Goal: Transaction & Acquisition: Purchase product/service

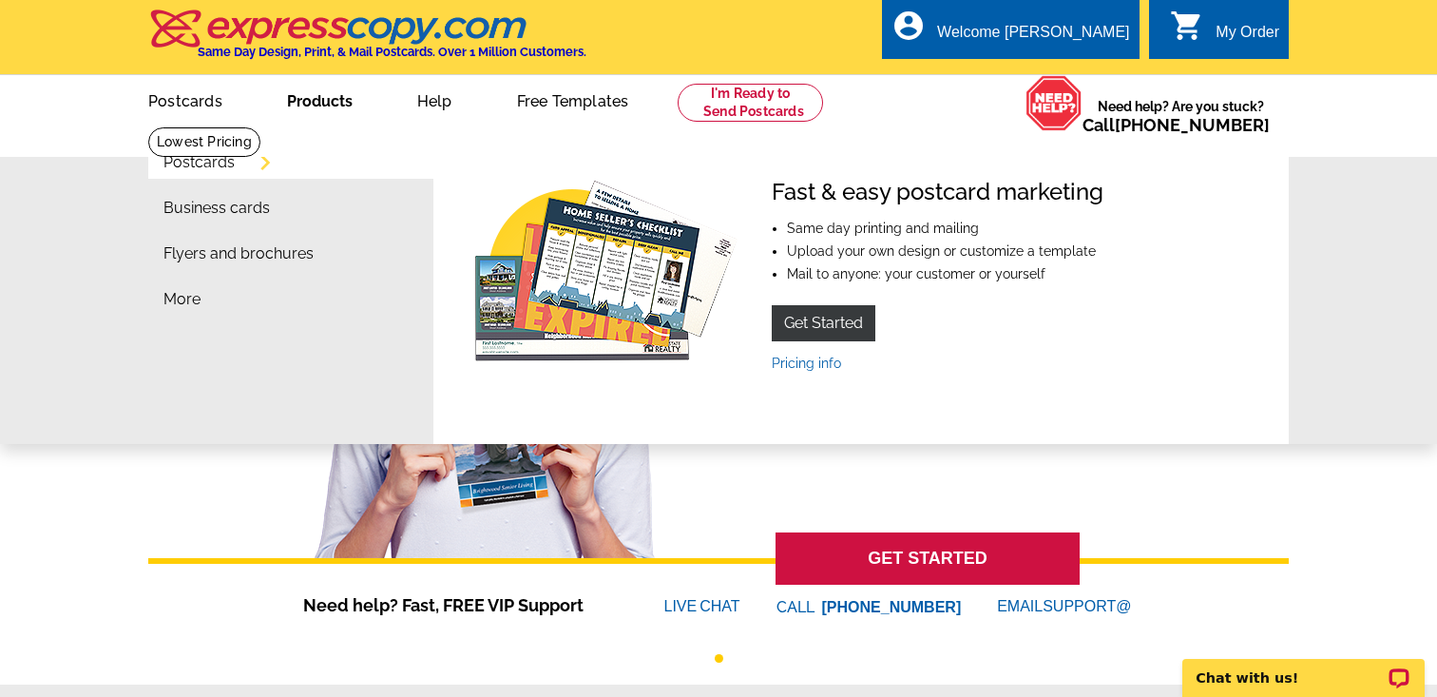
click at [187, 168] on link "Postcards" at bounding box center [199, 162] width 71 height 15
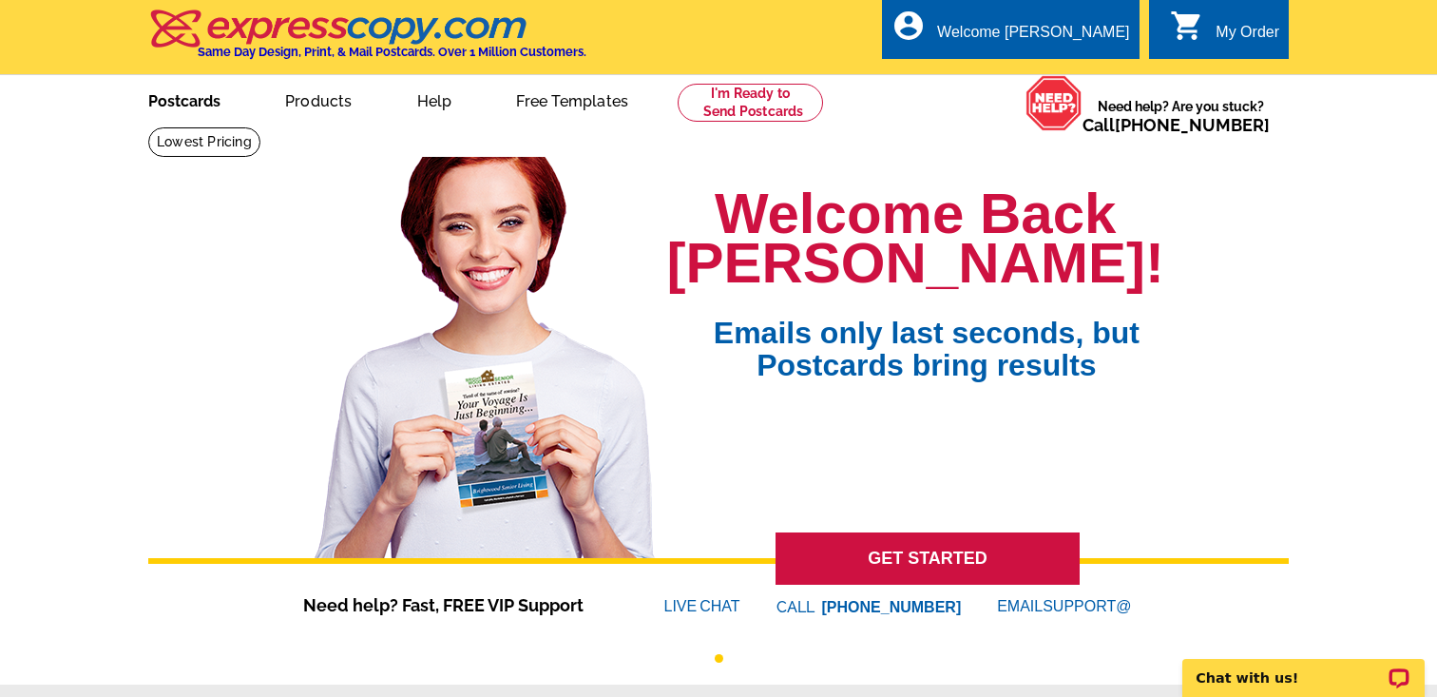
click at [164, 100] on link "Postcards" at bounding box center [184, 99] width 133 height 45
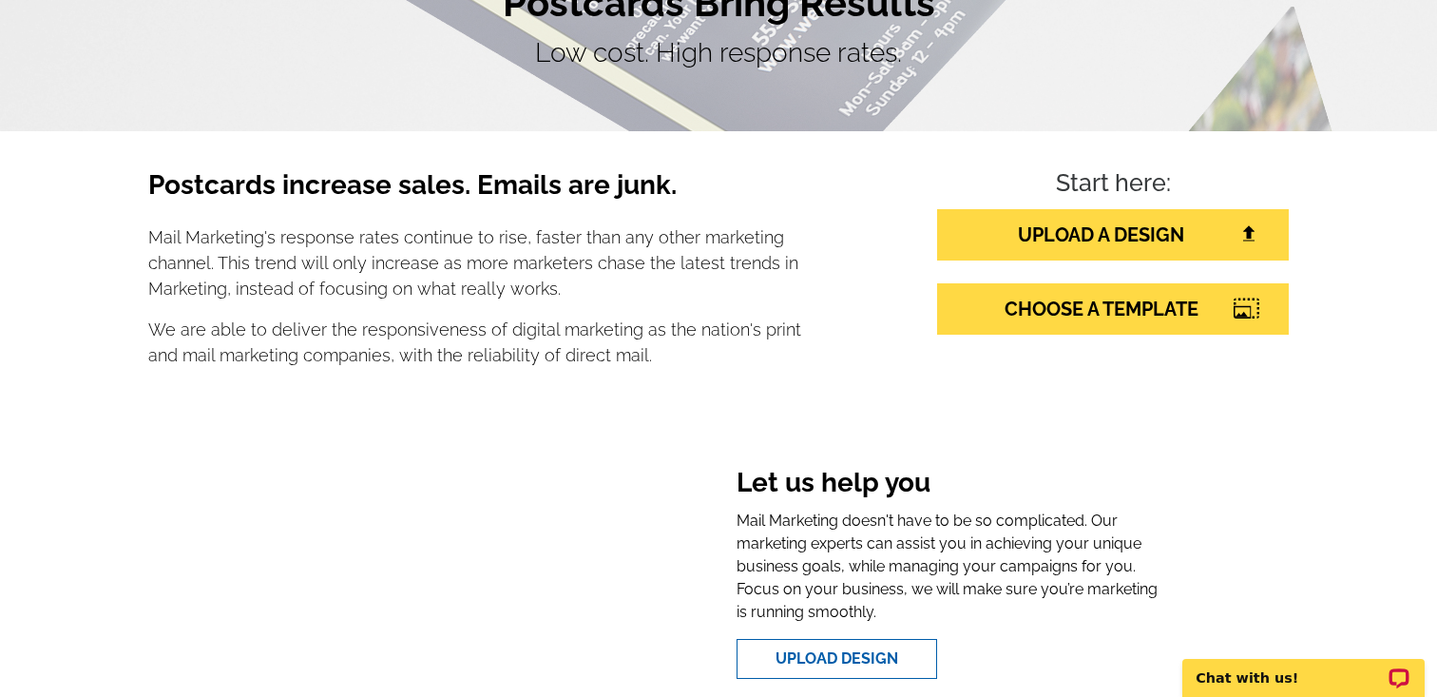
scroll to position [48, 0]
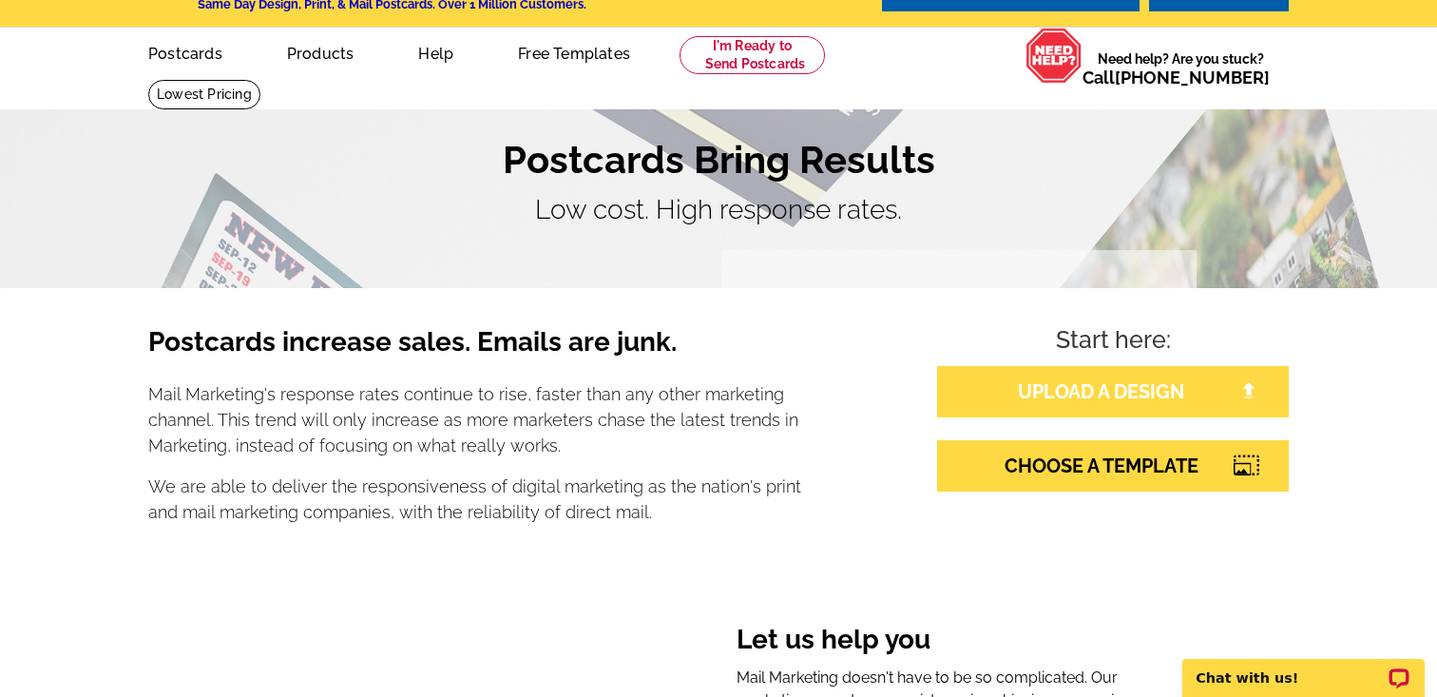
click at [1088, 397] on link "UPLOAD A DESIGN" at bounding box center [1113, 391] width 352 height 51
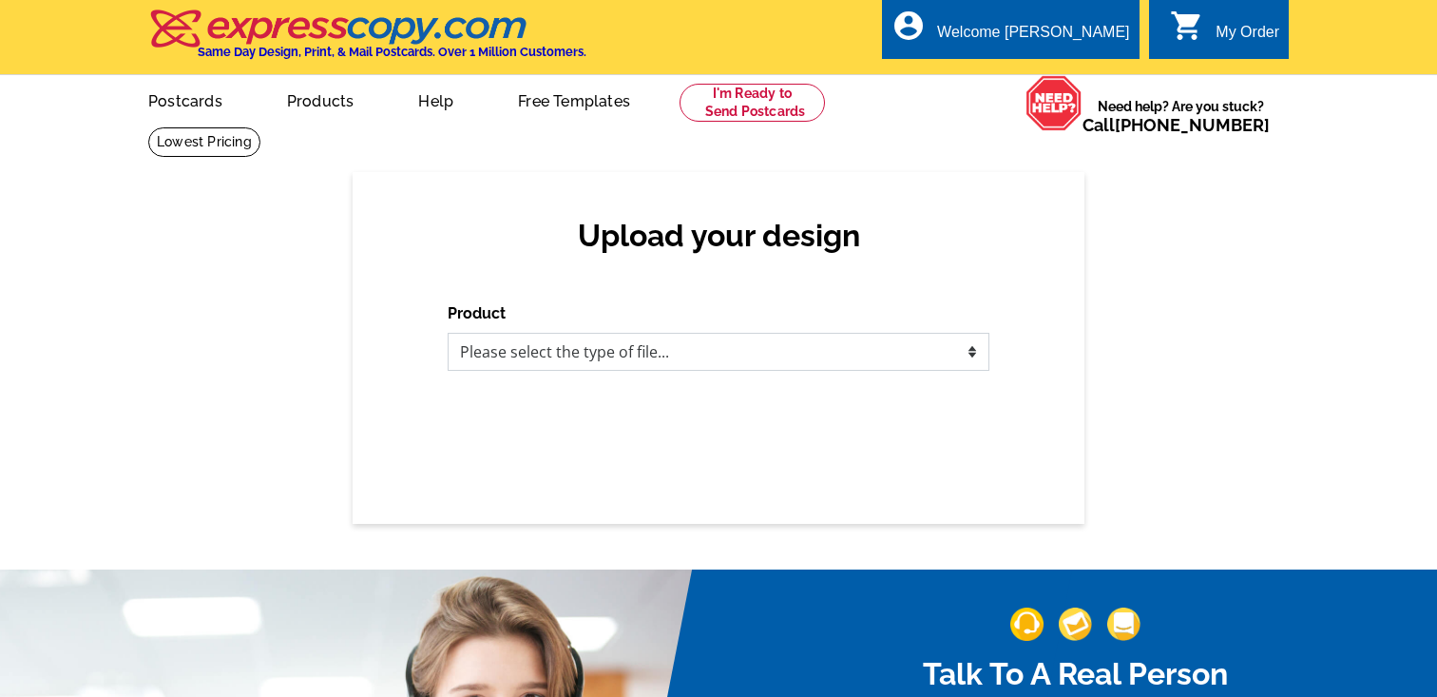
click at [891, 342] on select "Please select the type of file... Postcards Business Cards Letters and flyers G…" at bounding box center [719, 352] width 542 height 38
select select "1"
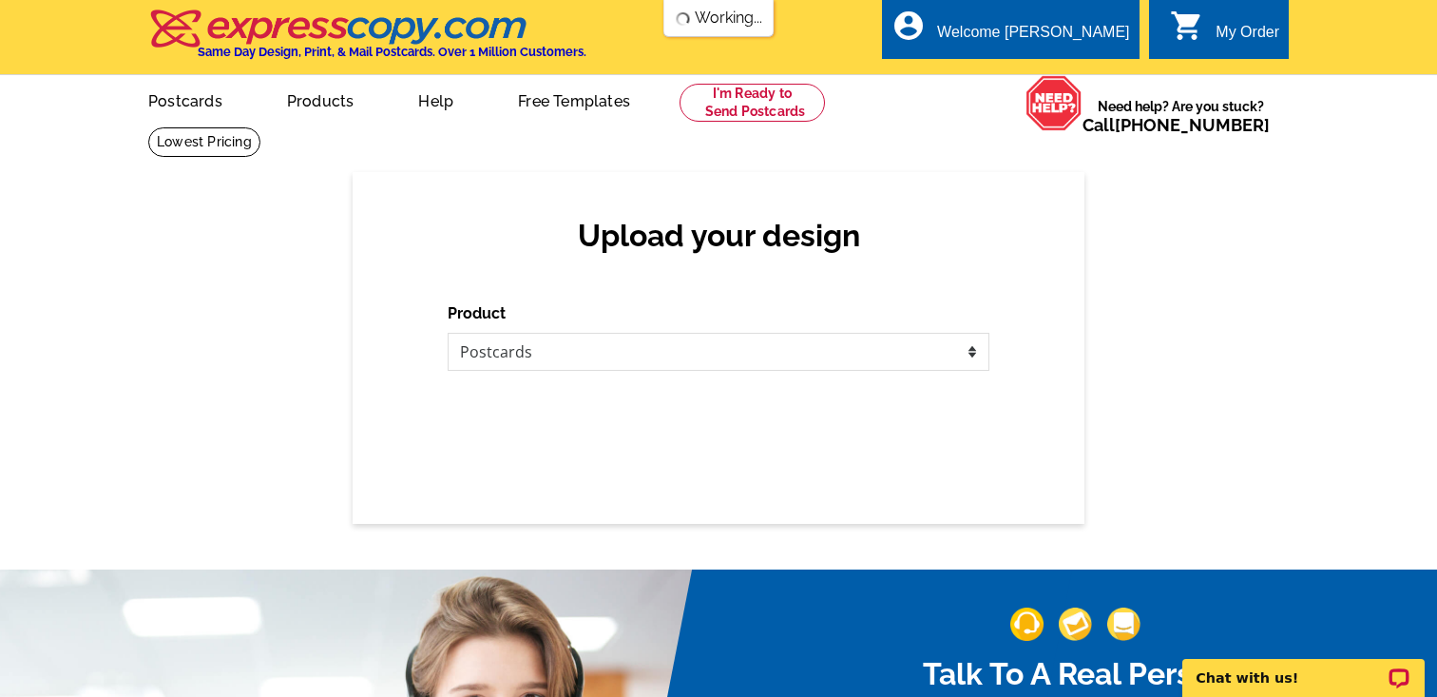
click at [876, 394] on div "Upload your design Product Please select the type of file... Postcards Business…" at bounding box center [719, 348] width 732 height 352
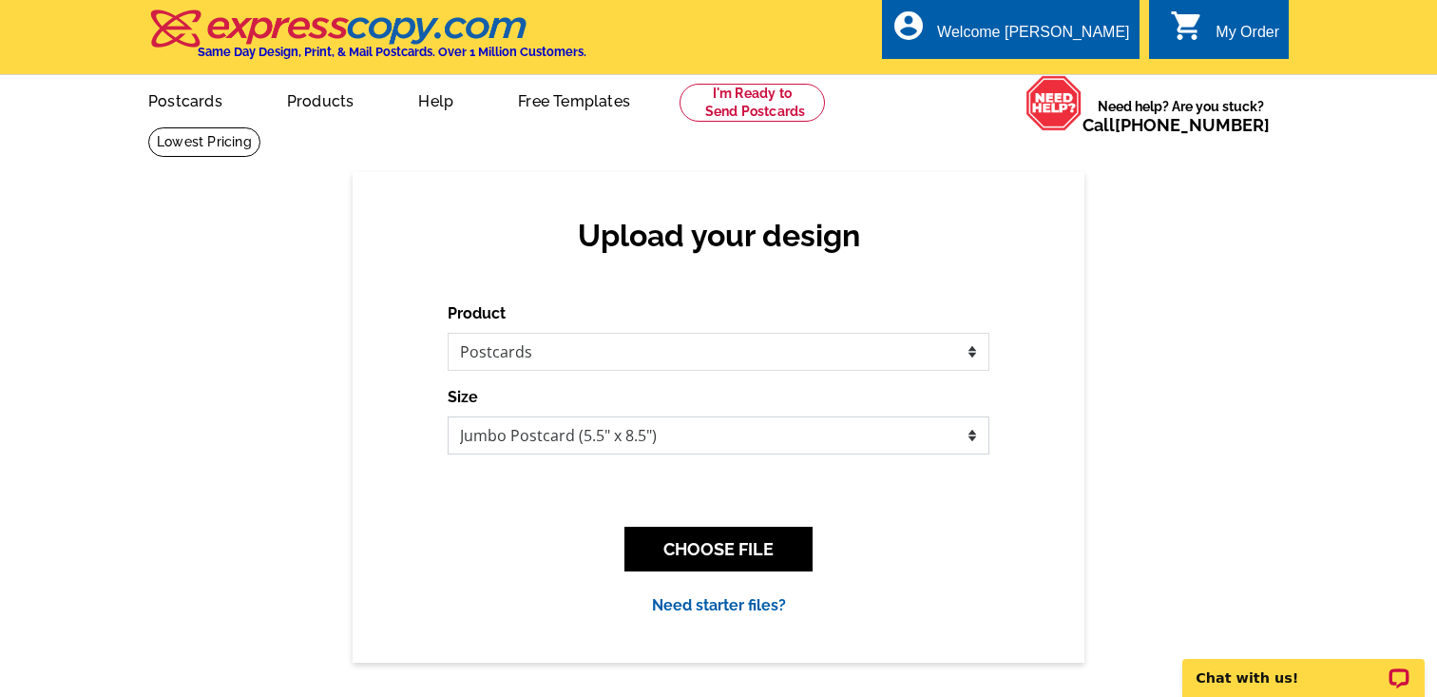
click at [856, 423] on select "Jumbo Postcard (5.5" x 8.5") Regular Postcard (4.25" x 5.6") Panoramic Postcard…" at bounding box center [719, 435] width 542 height 38
select select "3"
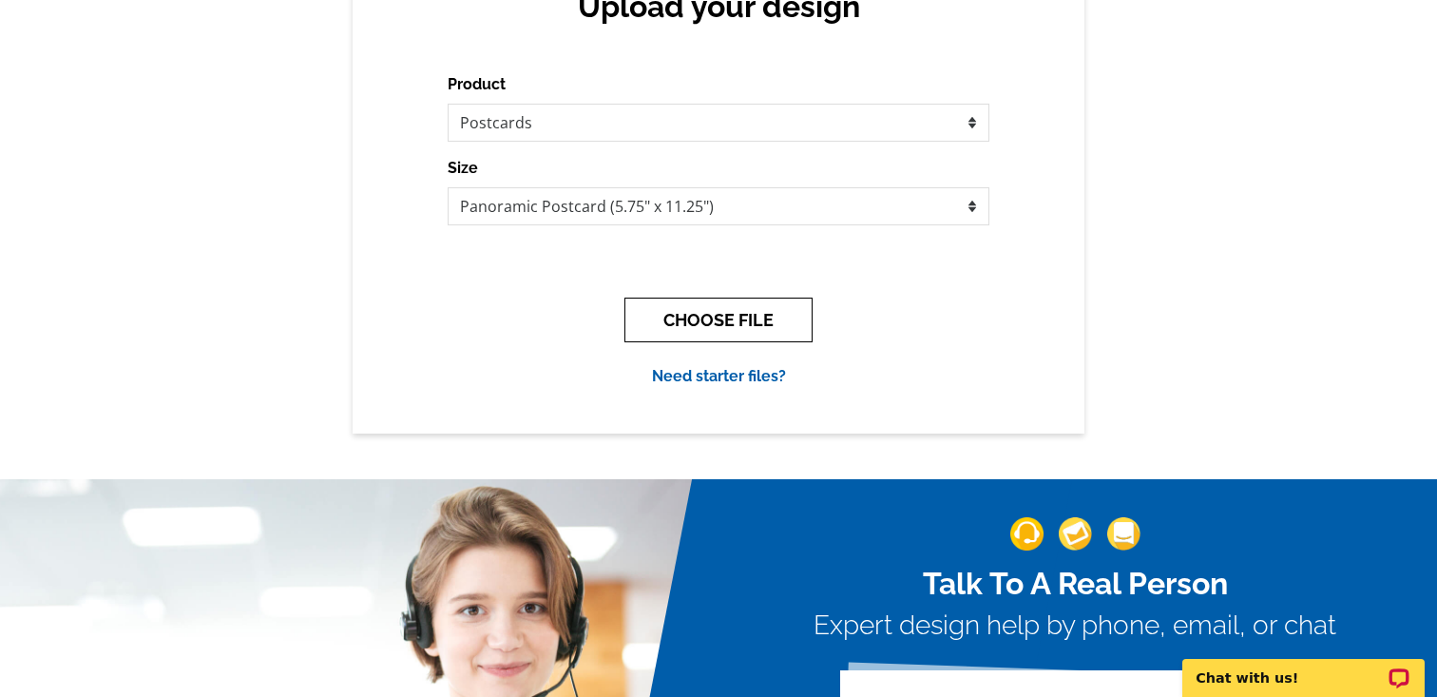
click at [751, 334] on button "CHOOSE FILE" at bounding box center [719, 320] width 188 height 45
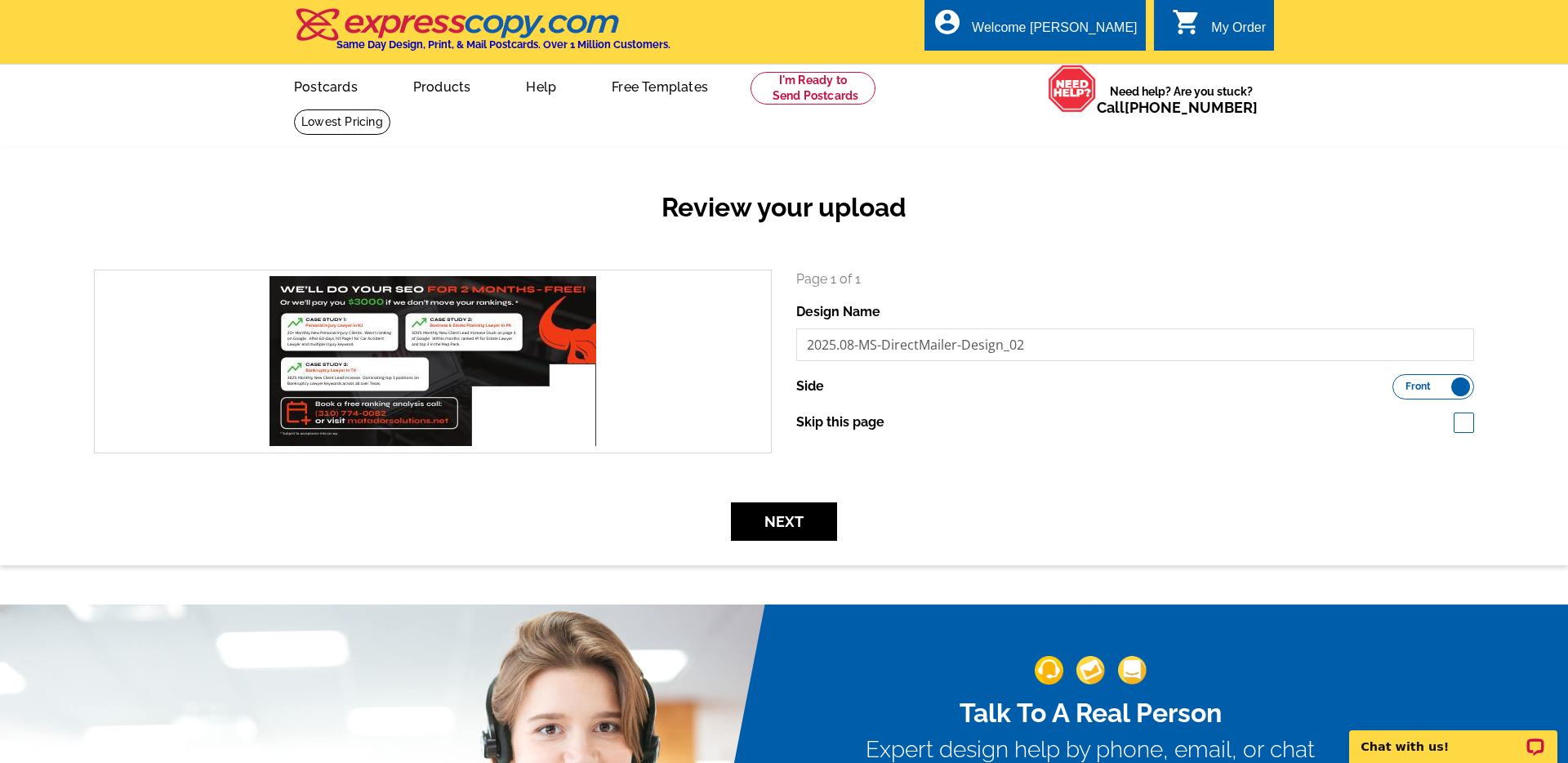
click at [1459, 388] on label "Front Back" at bounding box center [1433, 386] width 82 height 25
click at [1400, 382] on input "Front Back" at bounding box center [1400, 382] width 0 height 0
click at [1459, 388] on span "Back" at bounding box center [1454, 387] width 24 height 9
click at [1400, 382] on input "Front Back" at bounding box center [1400, 382] width 0 height 0
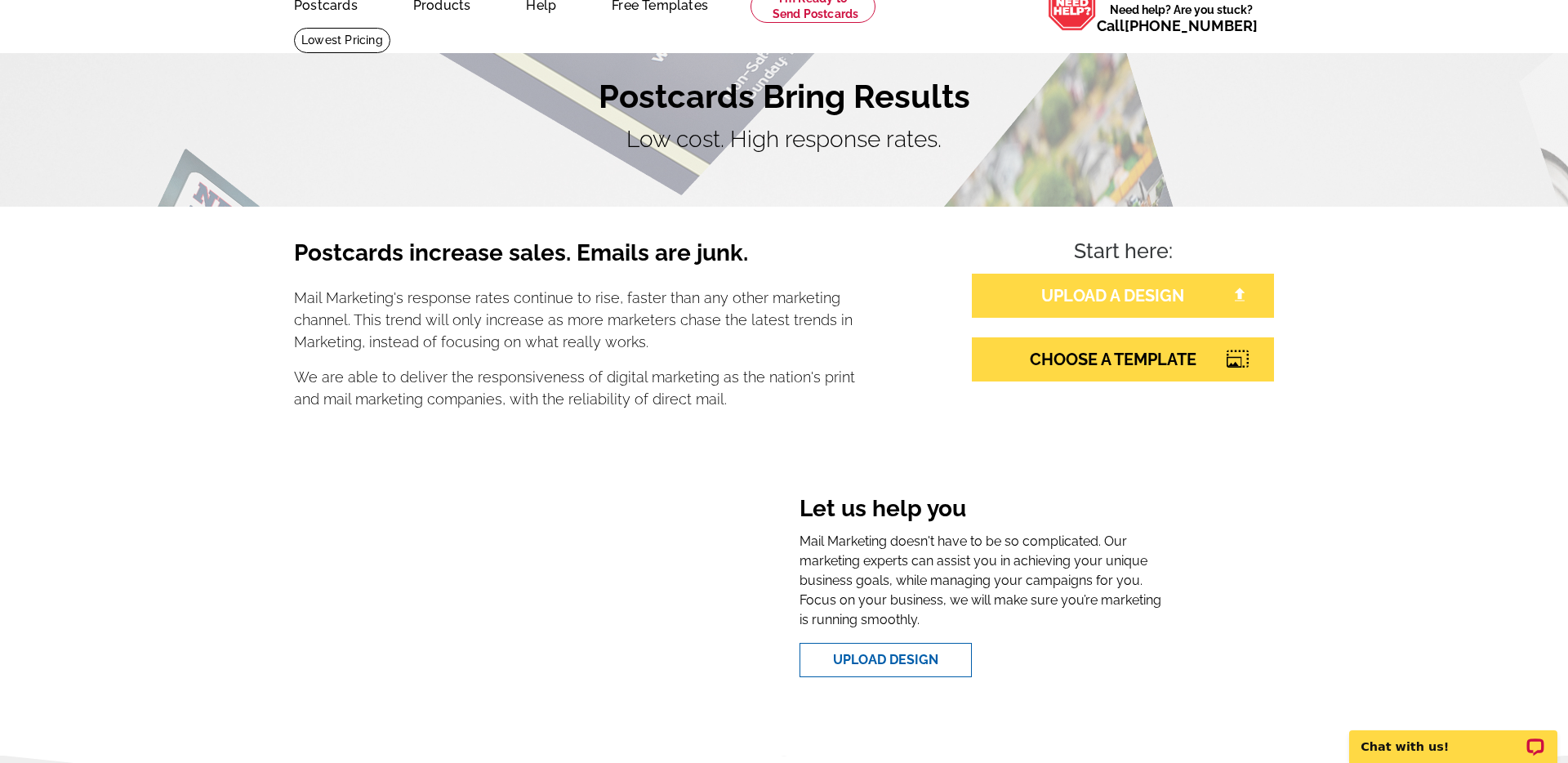
click at [1083, 294] on link "UPLOAD A DESIGN" at bounding box center [1123, 295] width 302 height 44
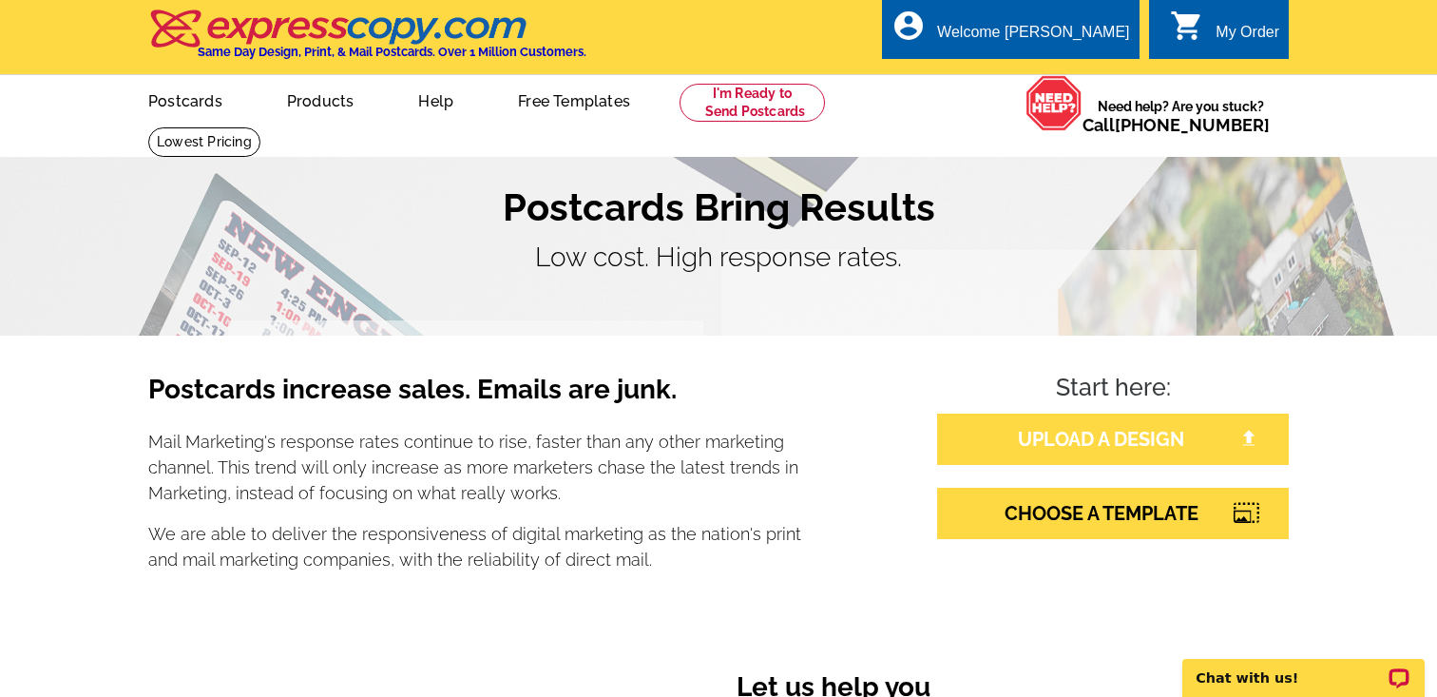
click at [1104, 429] on link "UPLOAD A DESIGN" at bounding box center [1113, 439] width 352 height 51
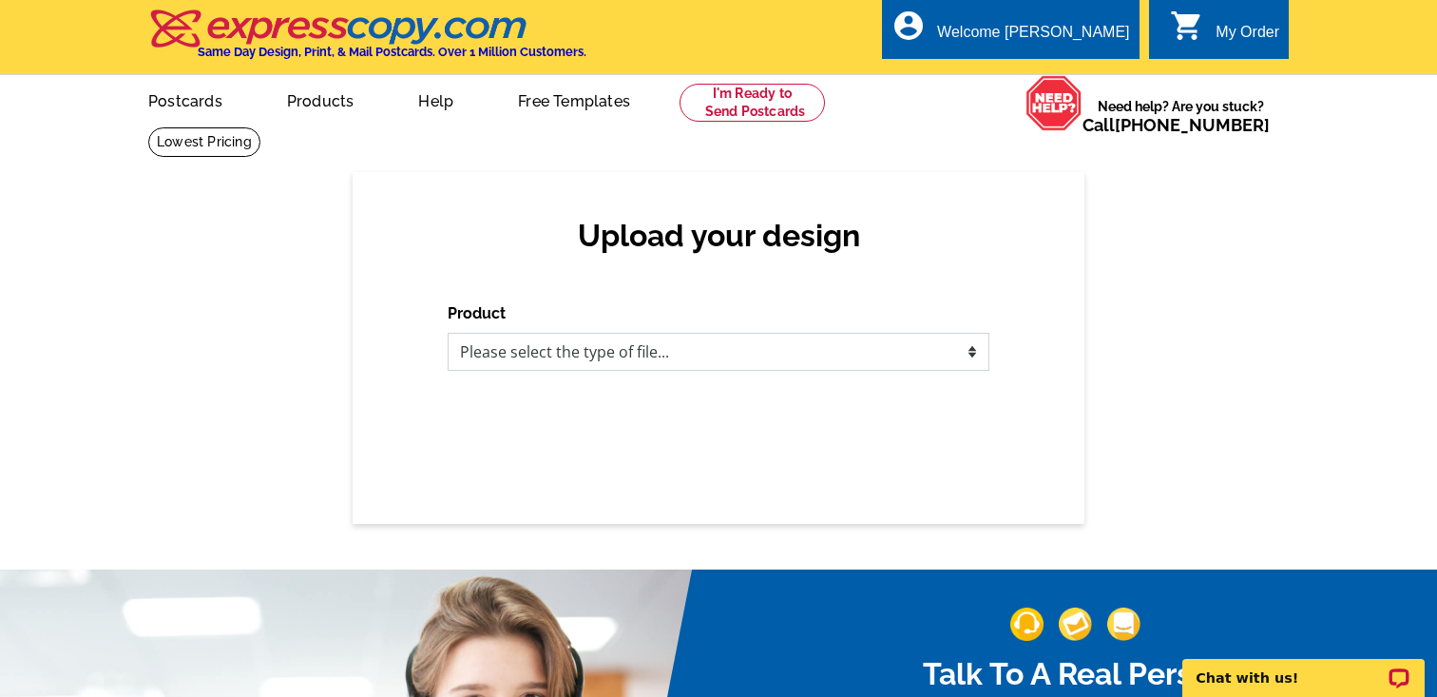
click at [864, 352] on select "Please select the type of file... Postcards Business Cards Letters and flyers G…" at bounding box center [719, 352] width 542 height 38
select select "1"
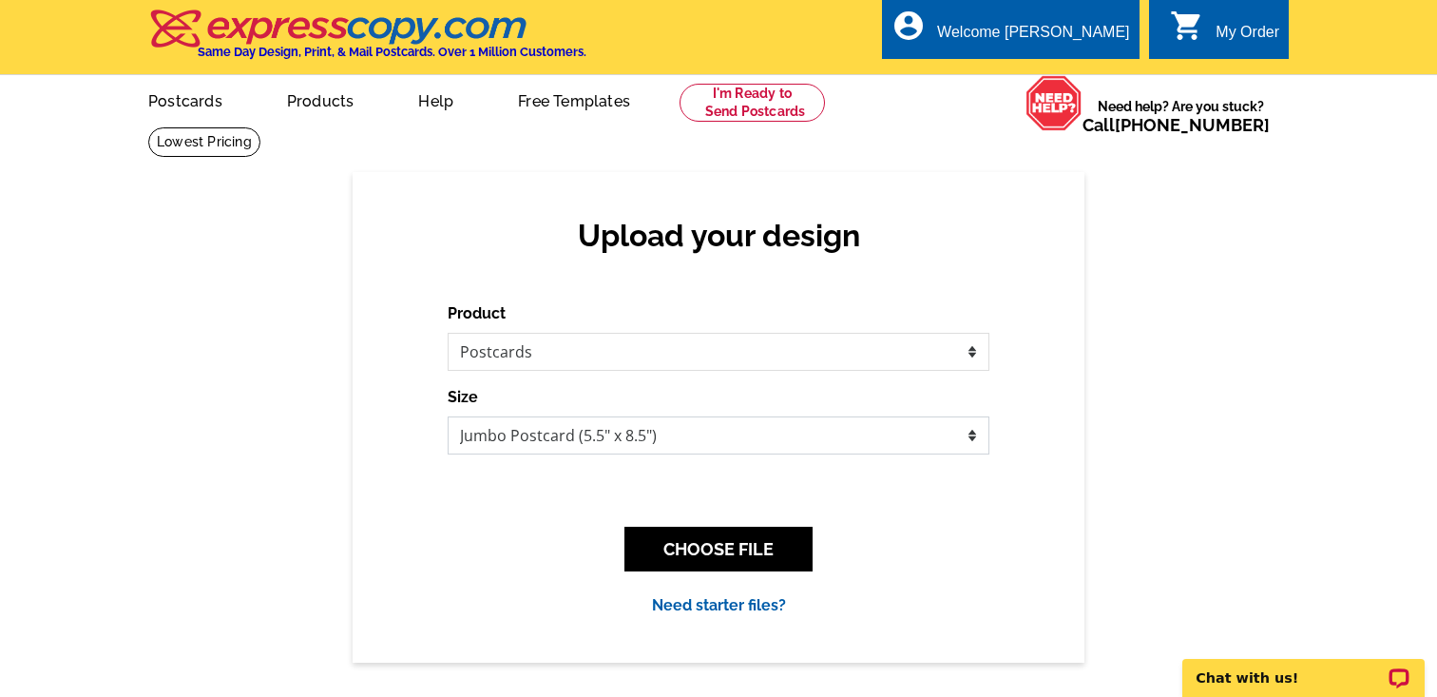
click at [813, 433] on select "Jumbo Postcard (5.5" x 8.5") Regular Postcard (4.25" x 5.6") Panoramic Postcard…" at bounding box center [719, 435] width 542 height 38
select select "3"
click at [719, 563] on button "CHOOSE FILE" at bounding box center [719, 549] width 188 height 45
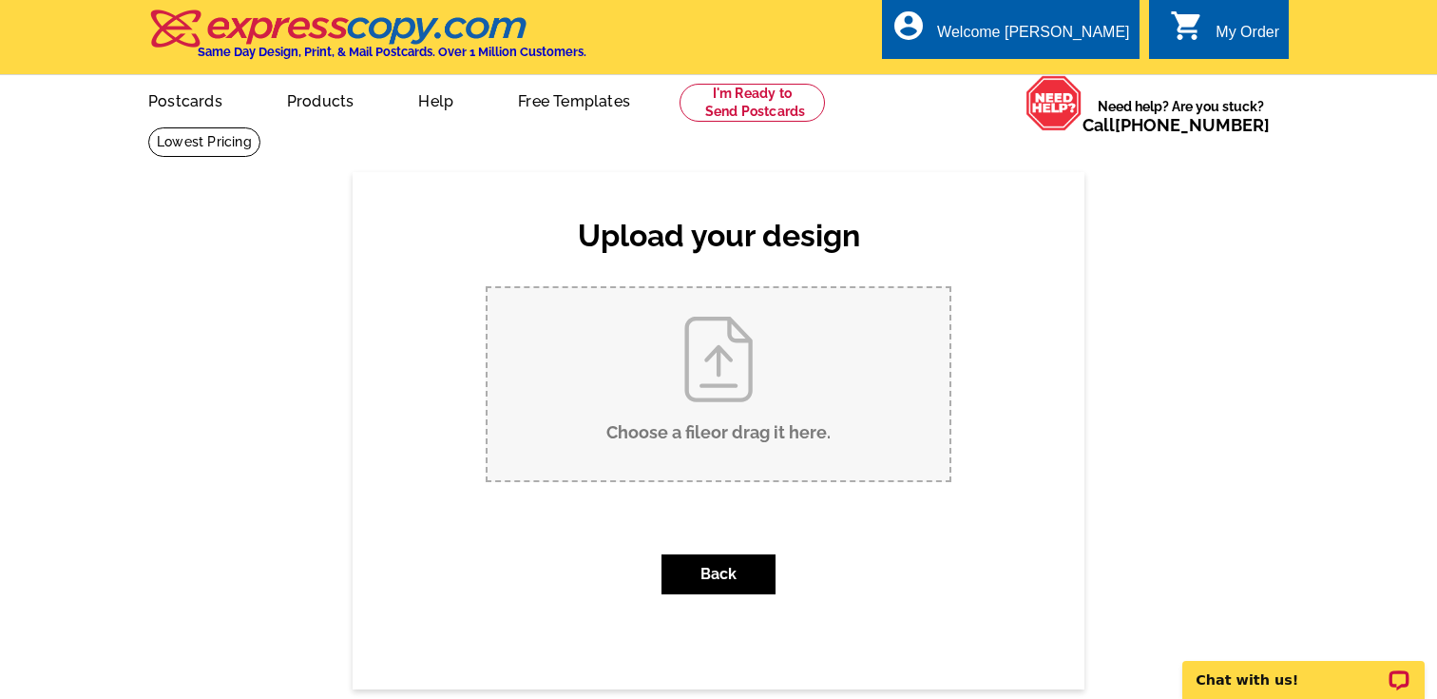
click at [761, 344] on input "Choose a file or drag it here ." at bounding box center [719, 384] width 462 height 192
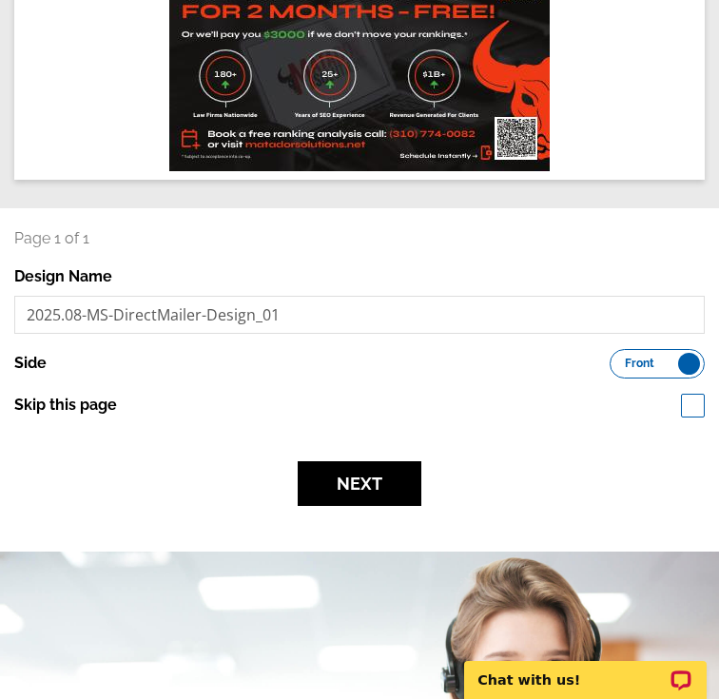
scroll to position [337, 0]
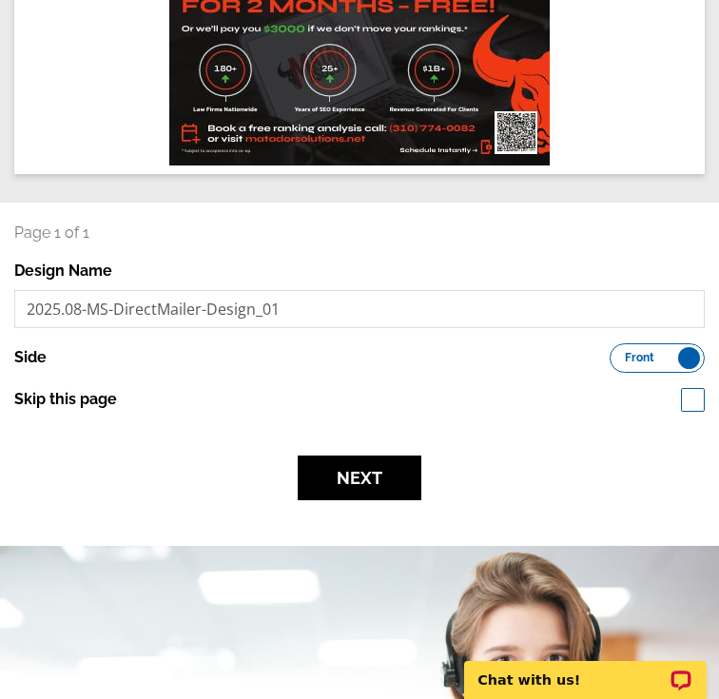
click at [684, 343] on label "Front Back" at bounding box center [656, 357] width 95 height 29
click at [619, 353] on input "Front Back" at bounding box center [619, 353] width 0 height 0
click at [684, 353] on span "Back" at bounding box center [680, 358] width 28 height 10
click at [619, 353] on input "Front Back" at bounding box center [619, 353] width 0 height 0
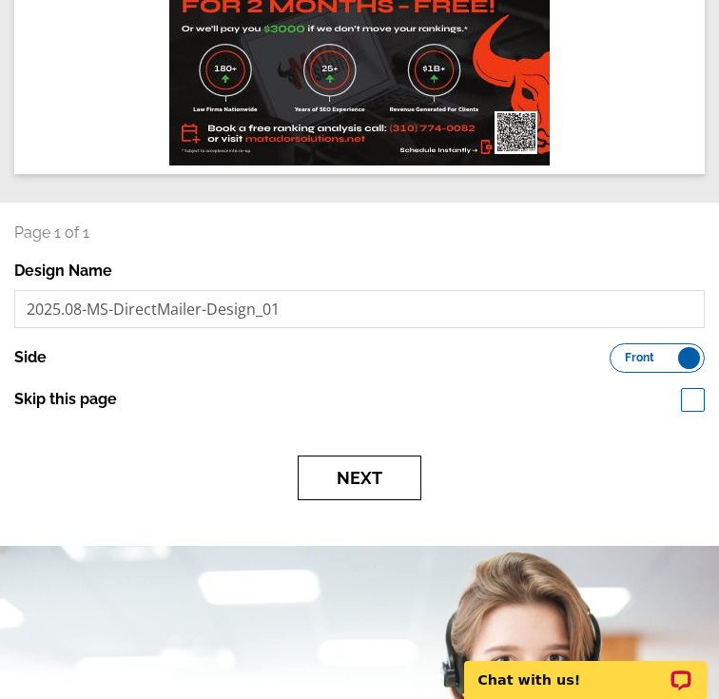
click at [384, 458] on button "Next" at bounding box center [360, 477] width 124 height 45
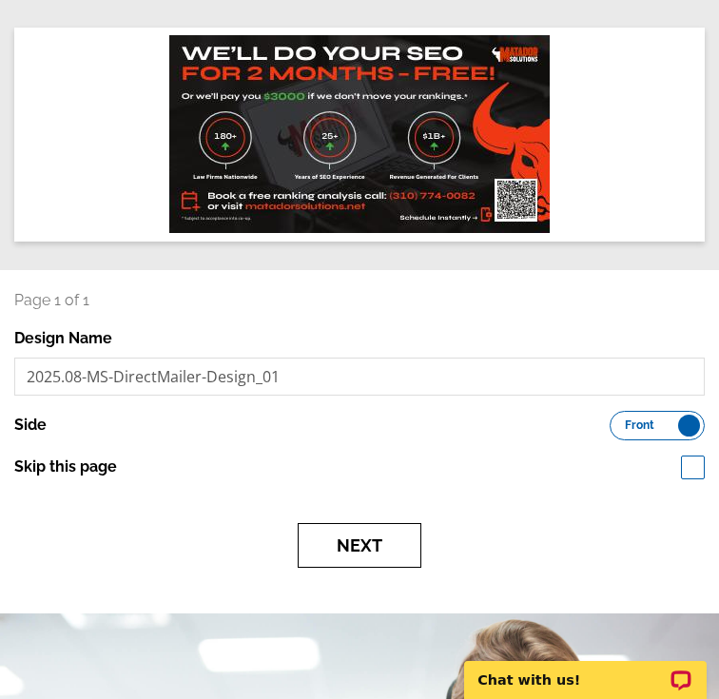
scroll to position [224, 0]
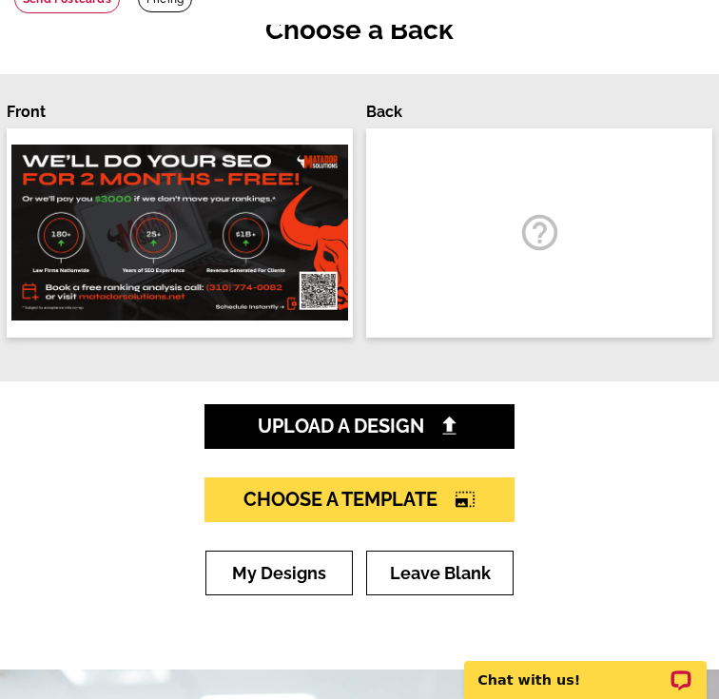
scroll to position [199, 0]
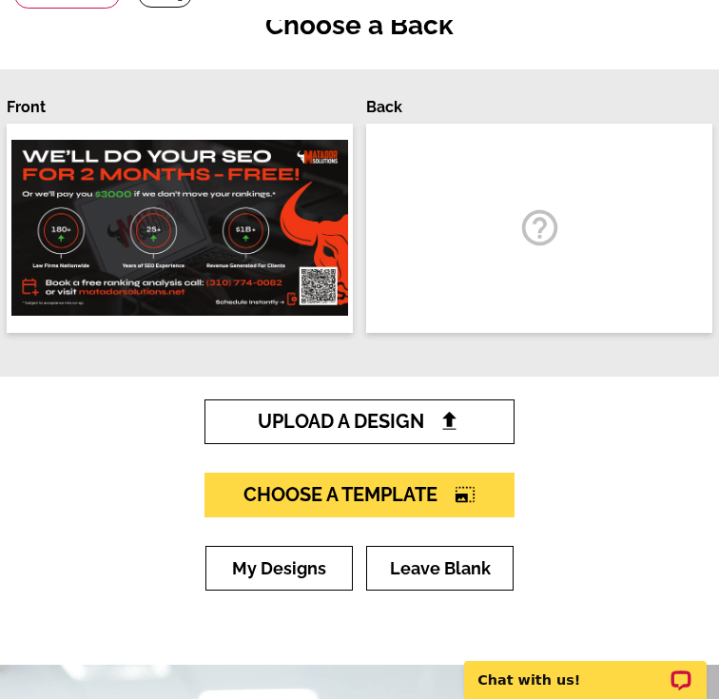
click at [418, 410] on span "Upload A Design" at bounding box center [360, 421] width 204 height 23
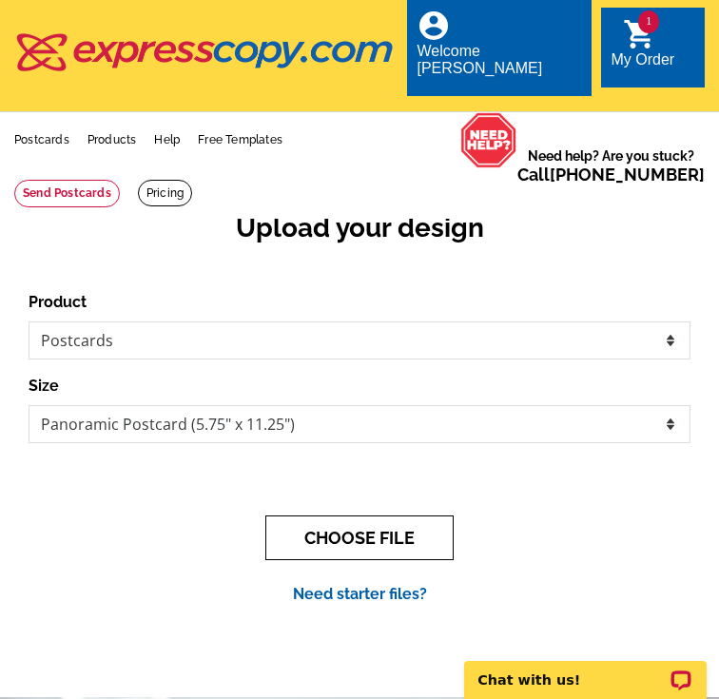
click at [374, 527] on button "CHOOSE FILE" at bounding box center [359, 537] width 188 height 45
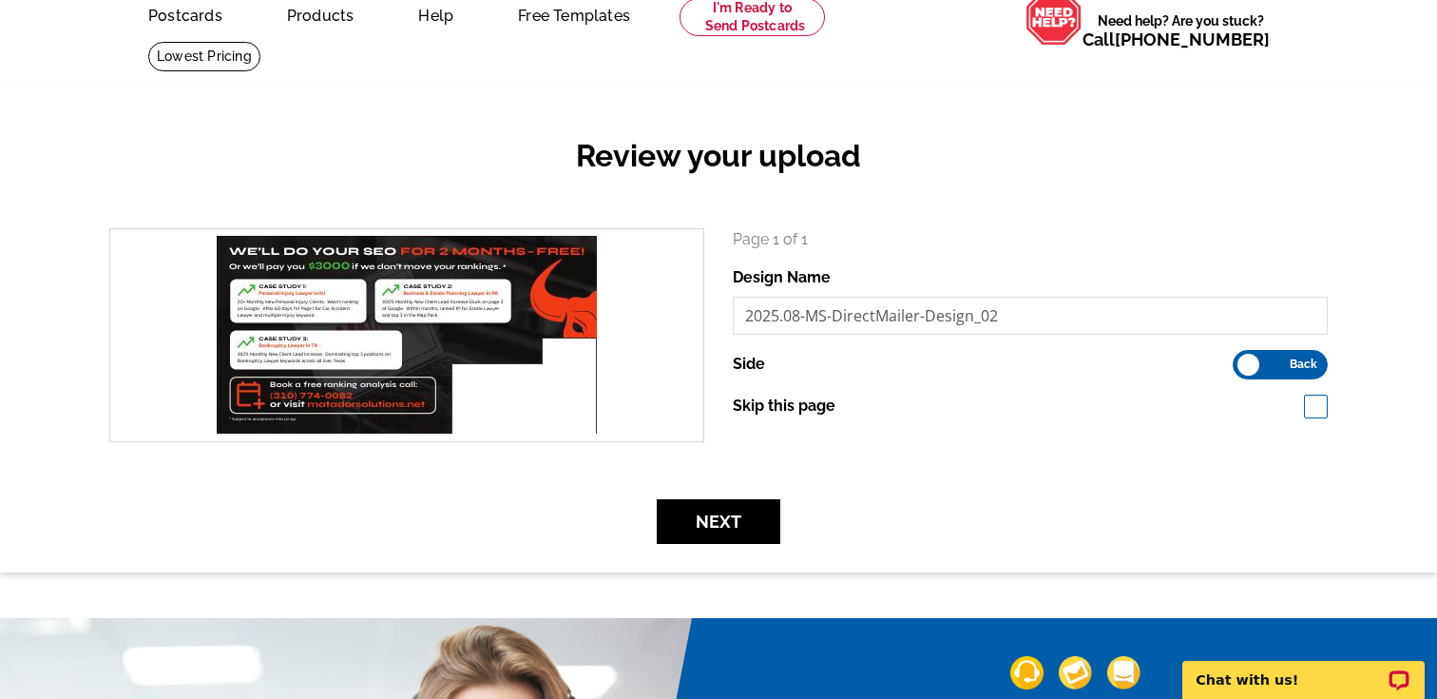
scroll to position [257, 0]
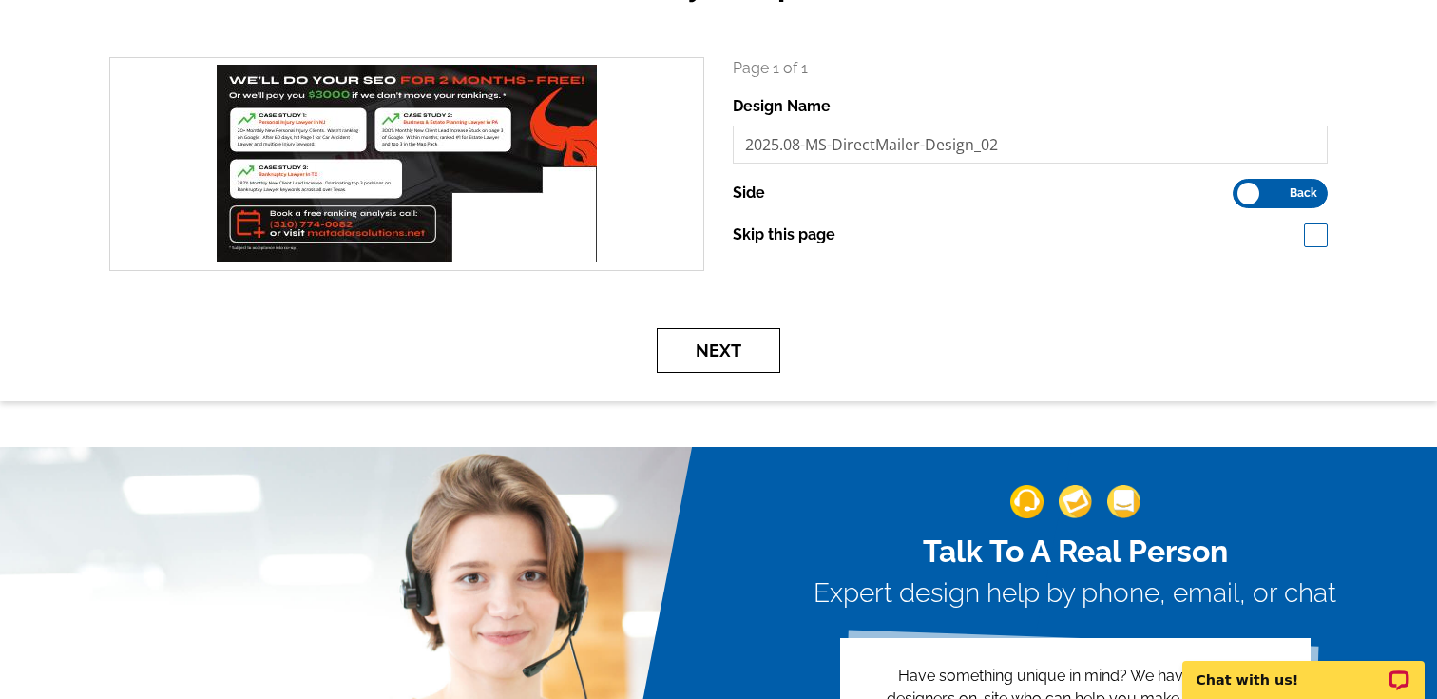
click at [749, 339] on button "Next" at bounding box center [719, 350] width 124 height 45
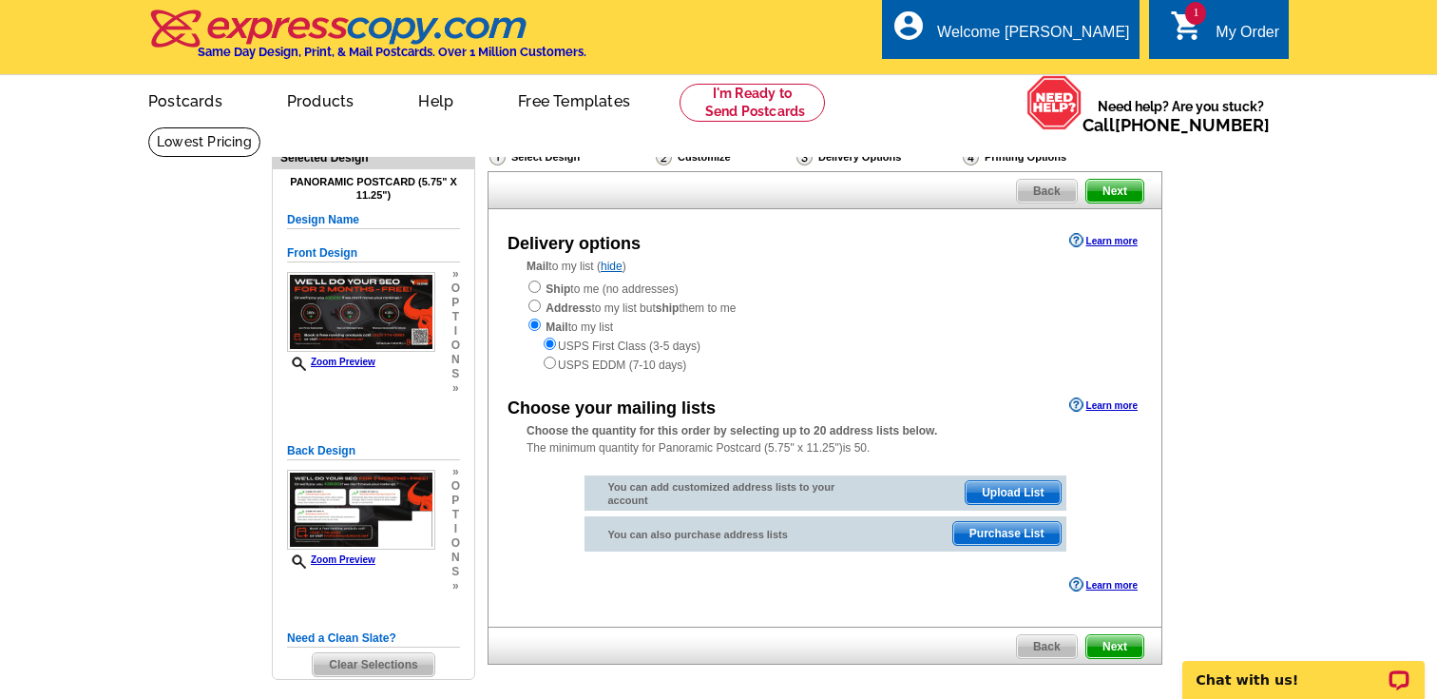
click at [650, 311] on div "Ship to me (no addresses) Address to my list but ship them to me Mail to my lis…" at bounding box center [825, 326] width 597 height 95
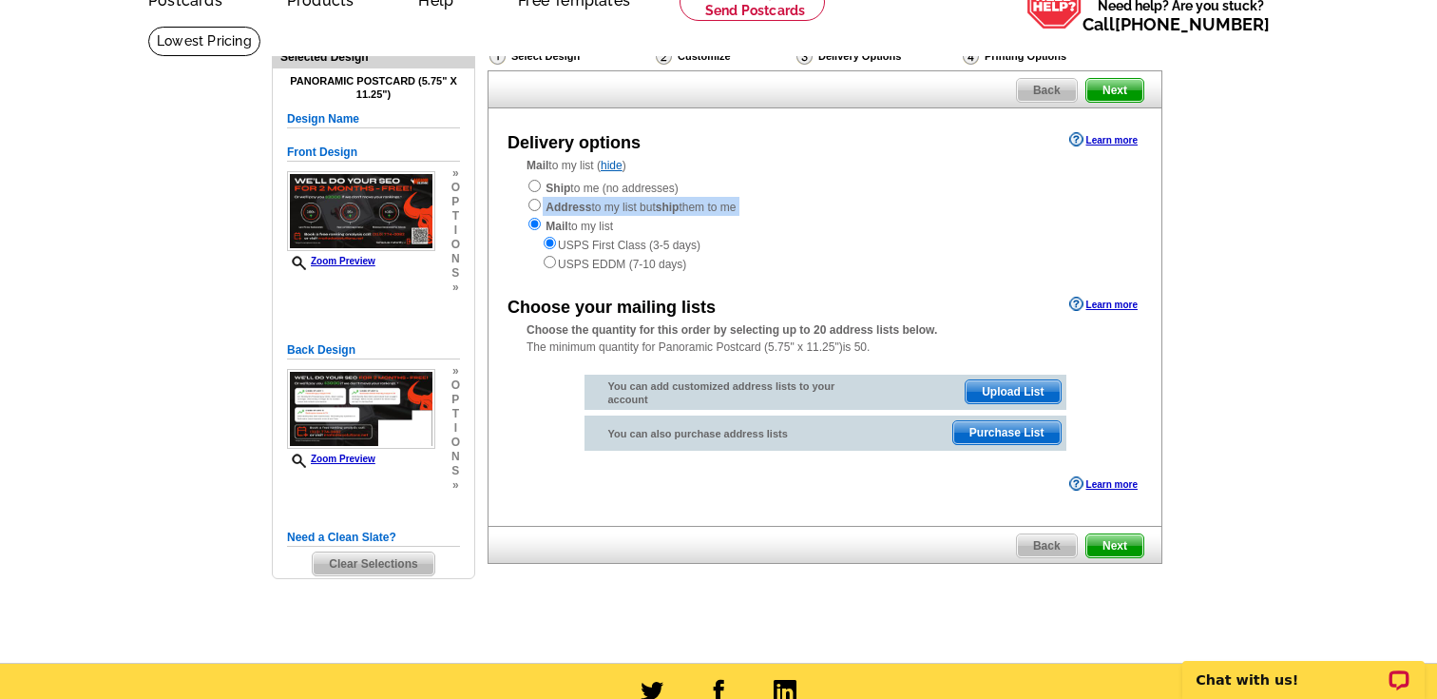
scroll to position [102, 0]
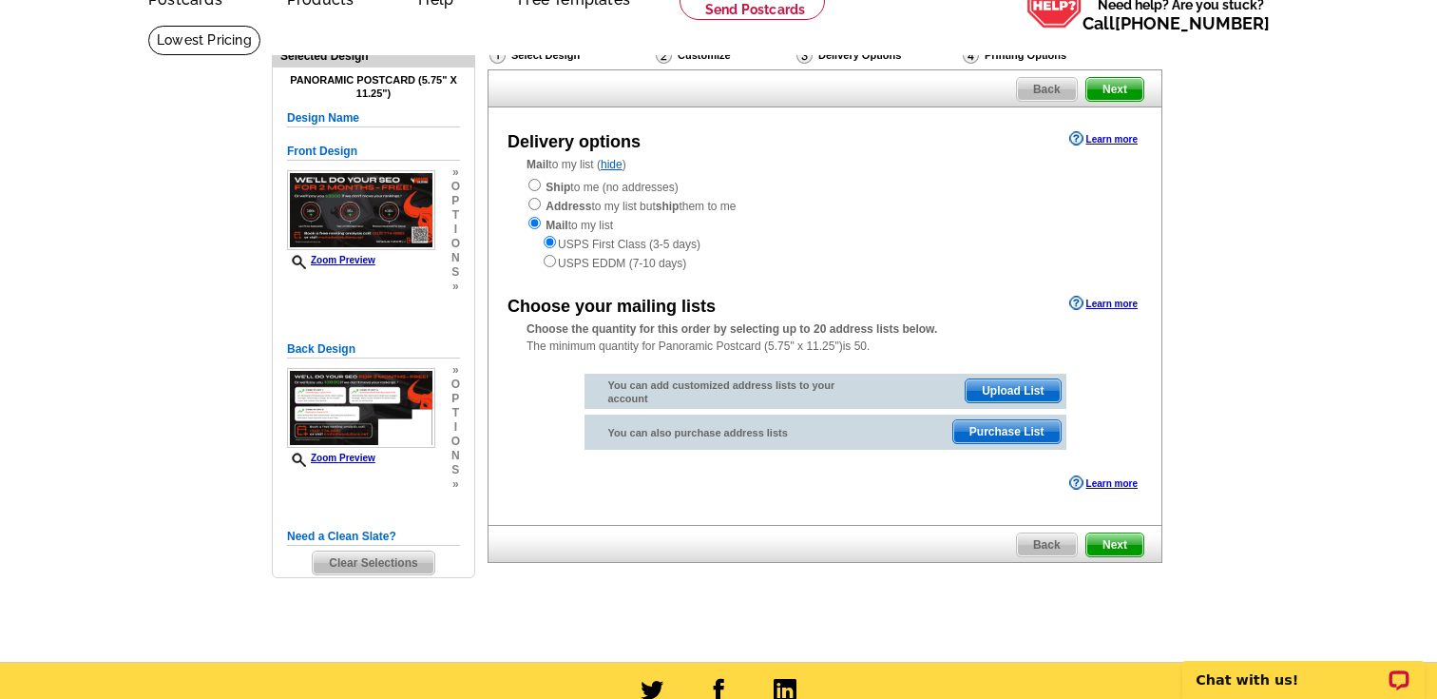
click at [1011, 385] on span "Upload List" at bounding box center [1013, 390] width 94 height 23
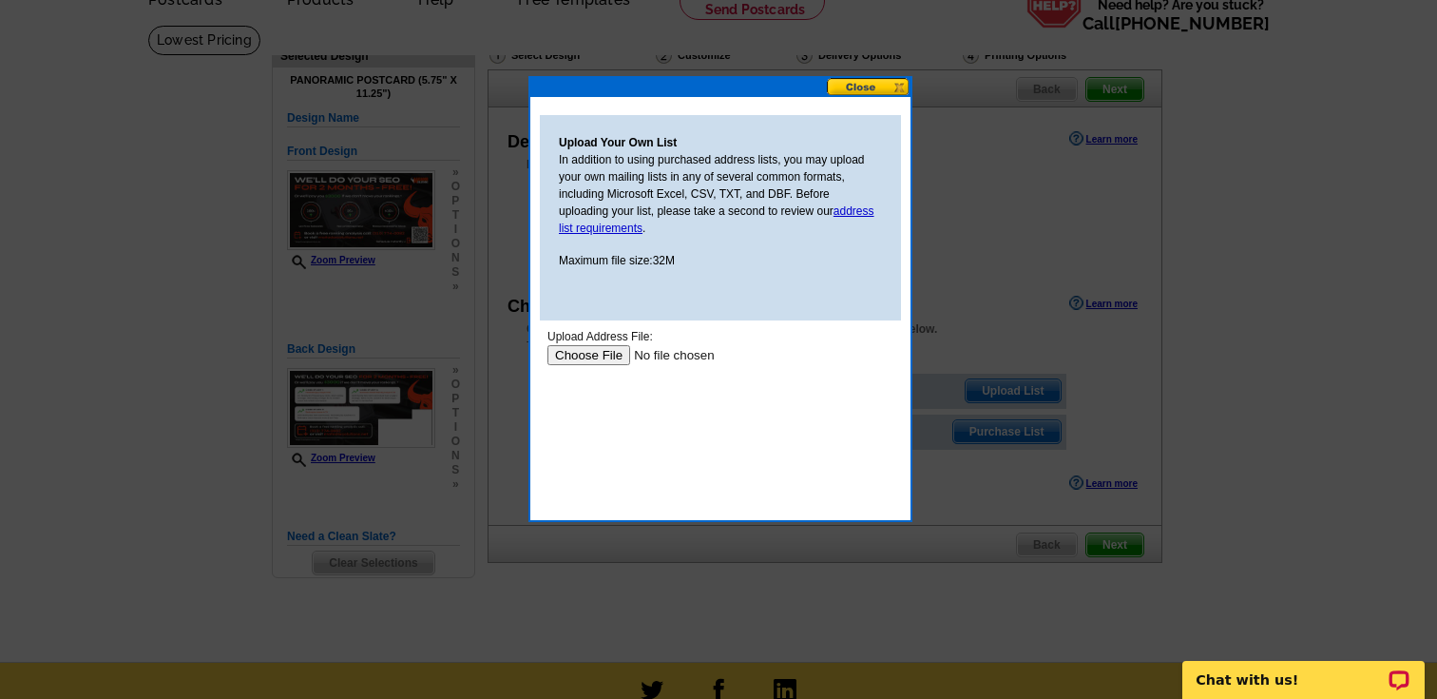
scroll to position [0, 0]
click at [867, 88] on button at bounding box center [869, 87] width 84 height 18
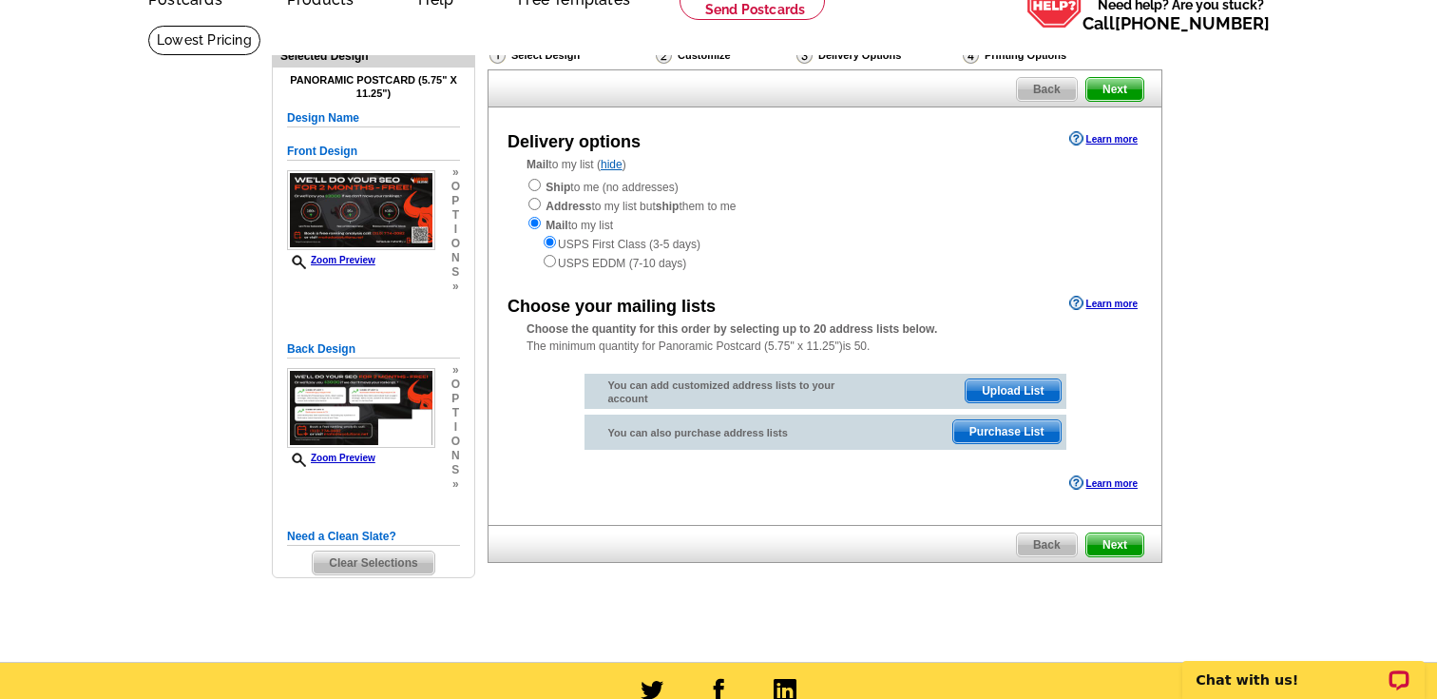
click at [1124, 550] on span "Next" at bounding box center [1115, 544] width 57 height 23
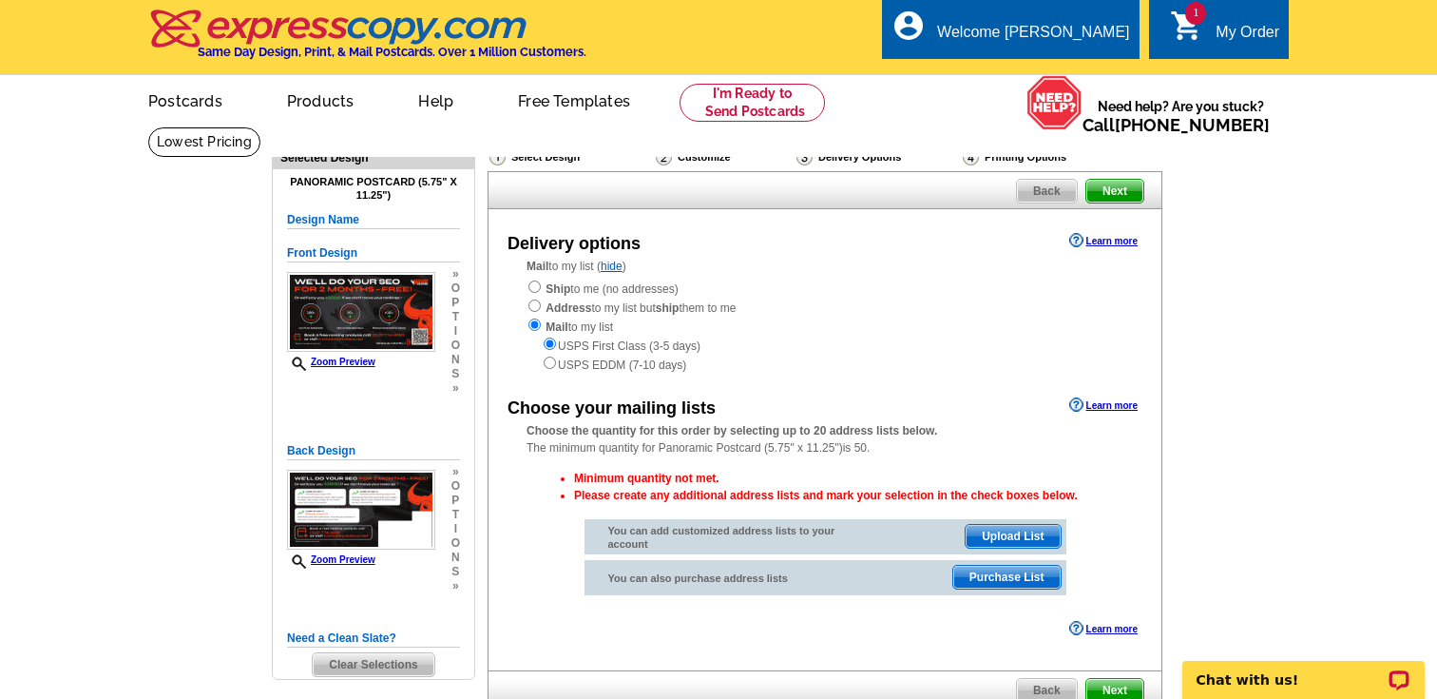
click at [914, 434] on strong "Choose the quantity for this order by selecting up to 20 address lists below." at bounding box center [732, 430] width 411 height 13
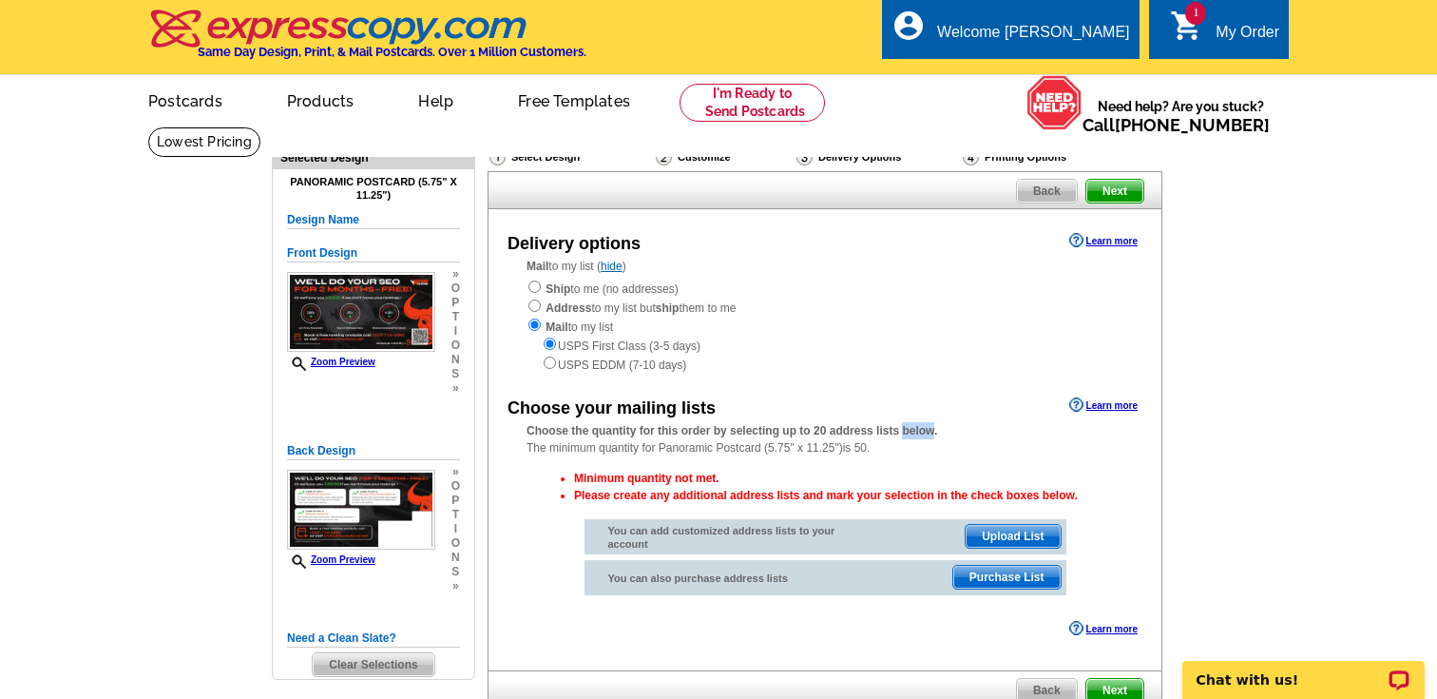
click at [914, 434] on strong "Choose the quantity for this order by selecting up to 20 address lists below." at bounding box center [732, 430] width 411 height 13
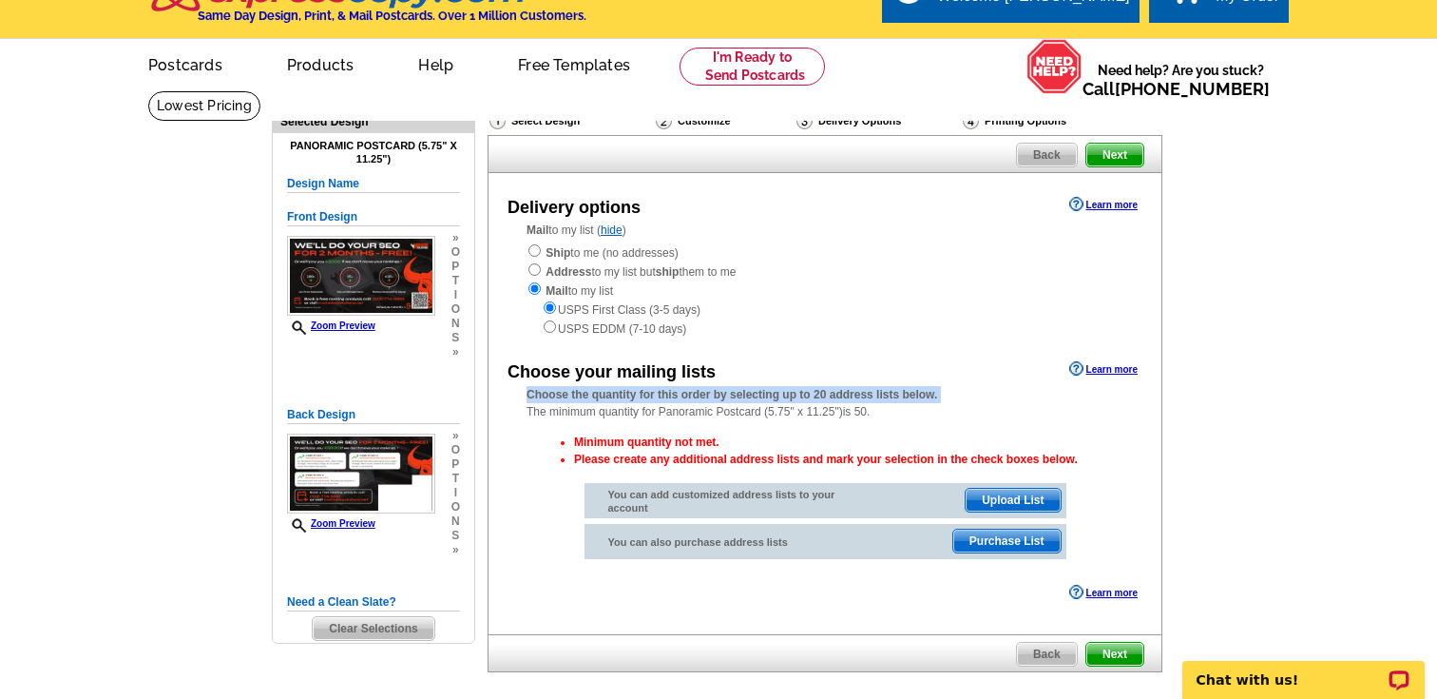
scroll to position [58, 0]
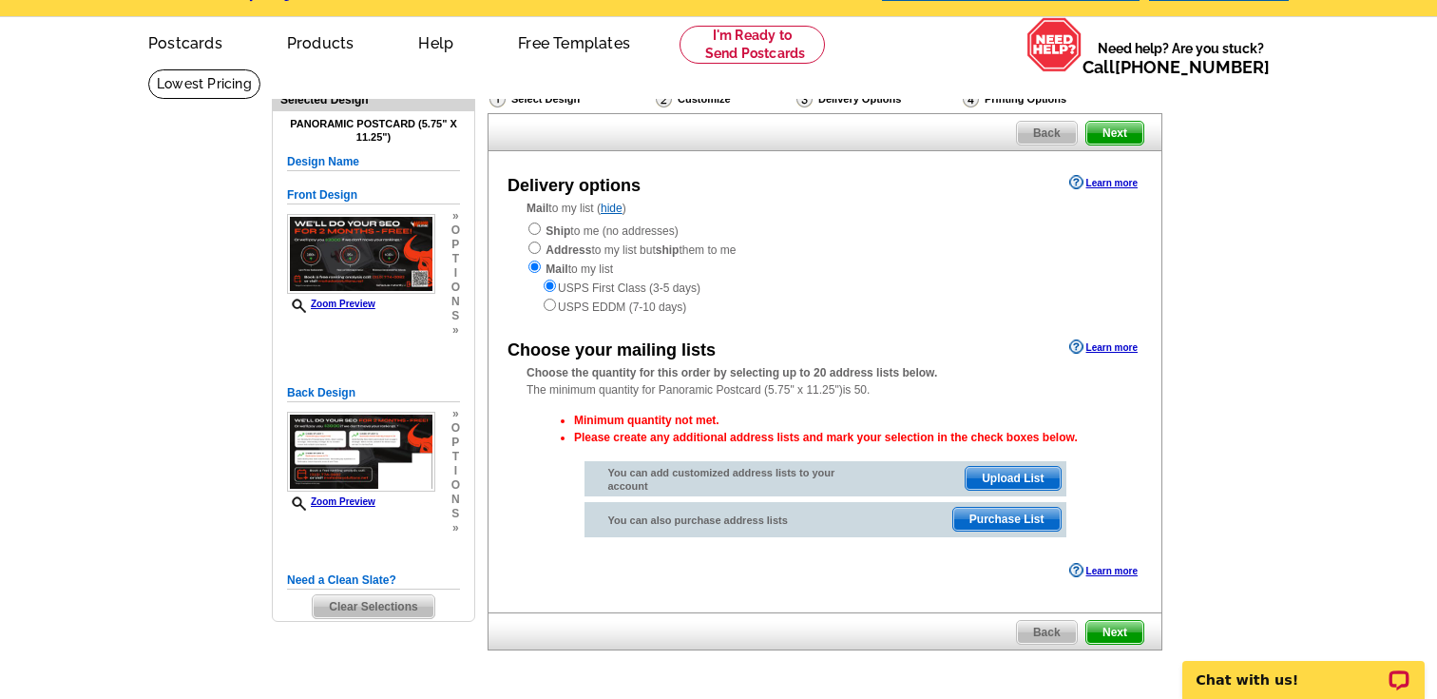
click at [891, 334] on div "Delivery options Learn more Mail to my list ( hide ) Ship to me (no addresses) …" at bounding box center [825, 381] width 675 height 461
